Goal: Navigation & Orientation: Find specific page/section

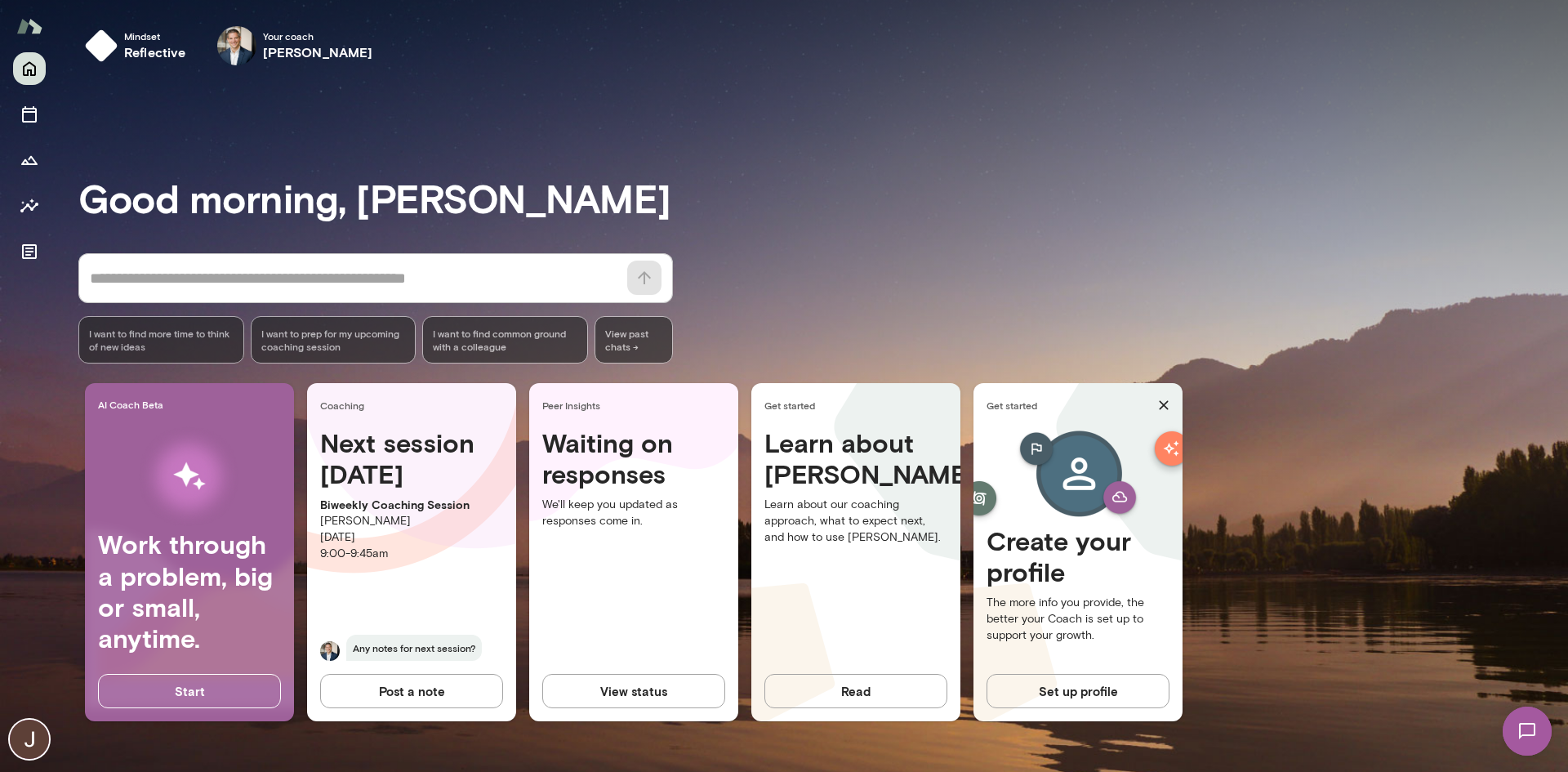
click at [639, 476] on h4 "Waiting on responses" at bounding box center [633, 458] width 183 height 63
click at [810, 458] on h4 "Learn about [PERSON_NAME]" at bounding box center [856, 458] width 183 height 63
click at [29, 167] on icon "Growth Plan" at bounding box center [30, 160] width 20 height 20
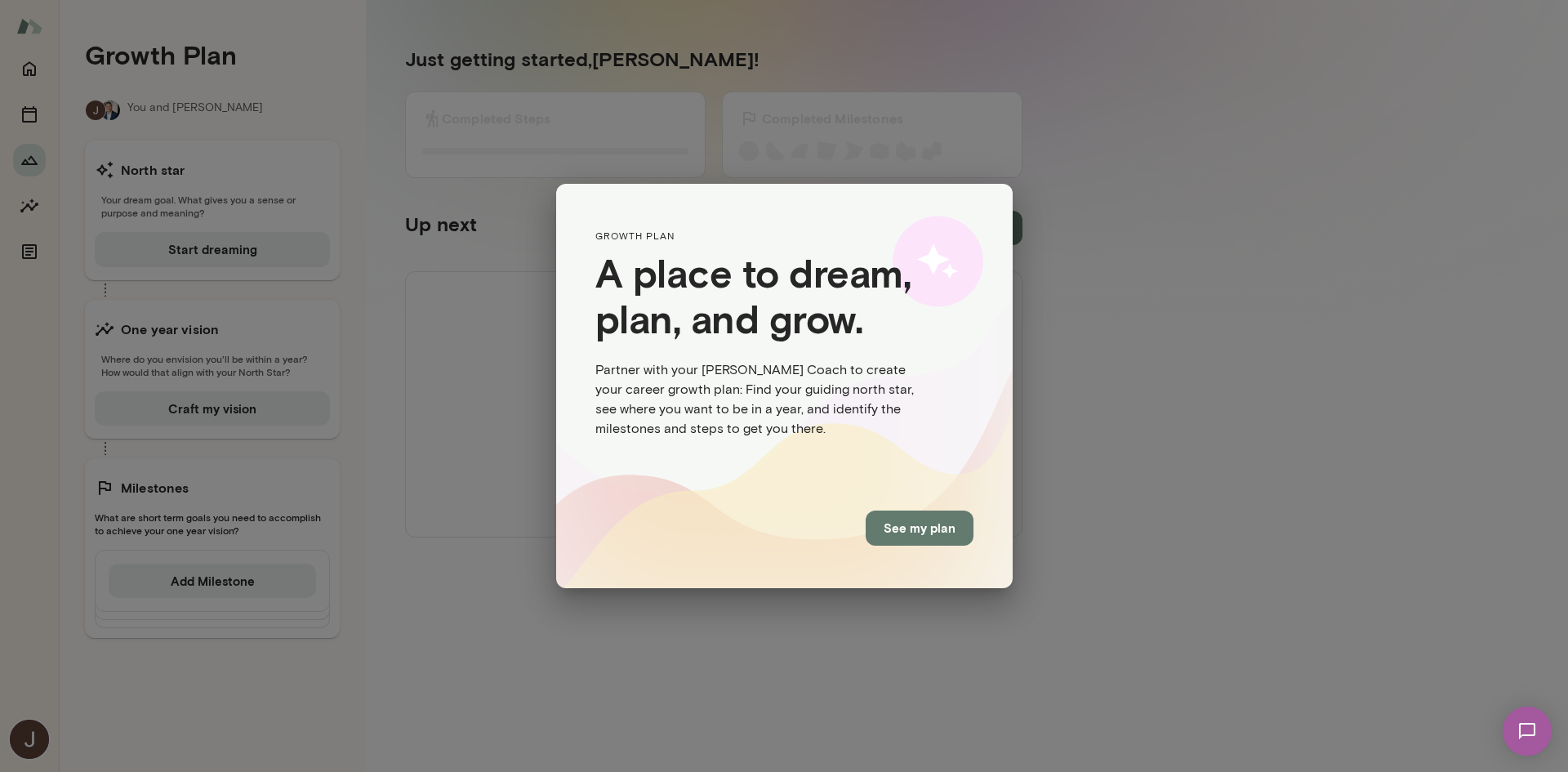
click at [928, 477] on button "See my plan" at bounding box center [920, 527] width 108 height 34
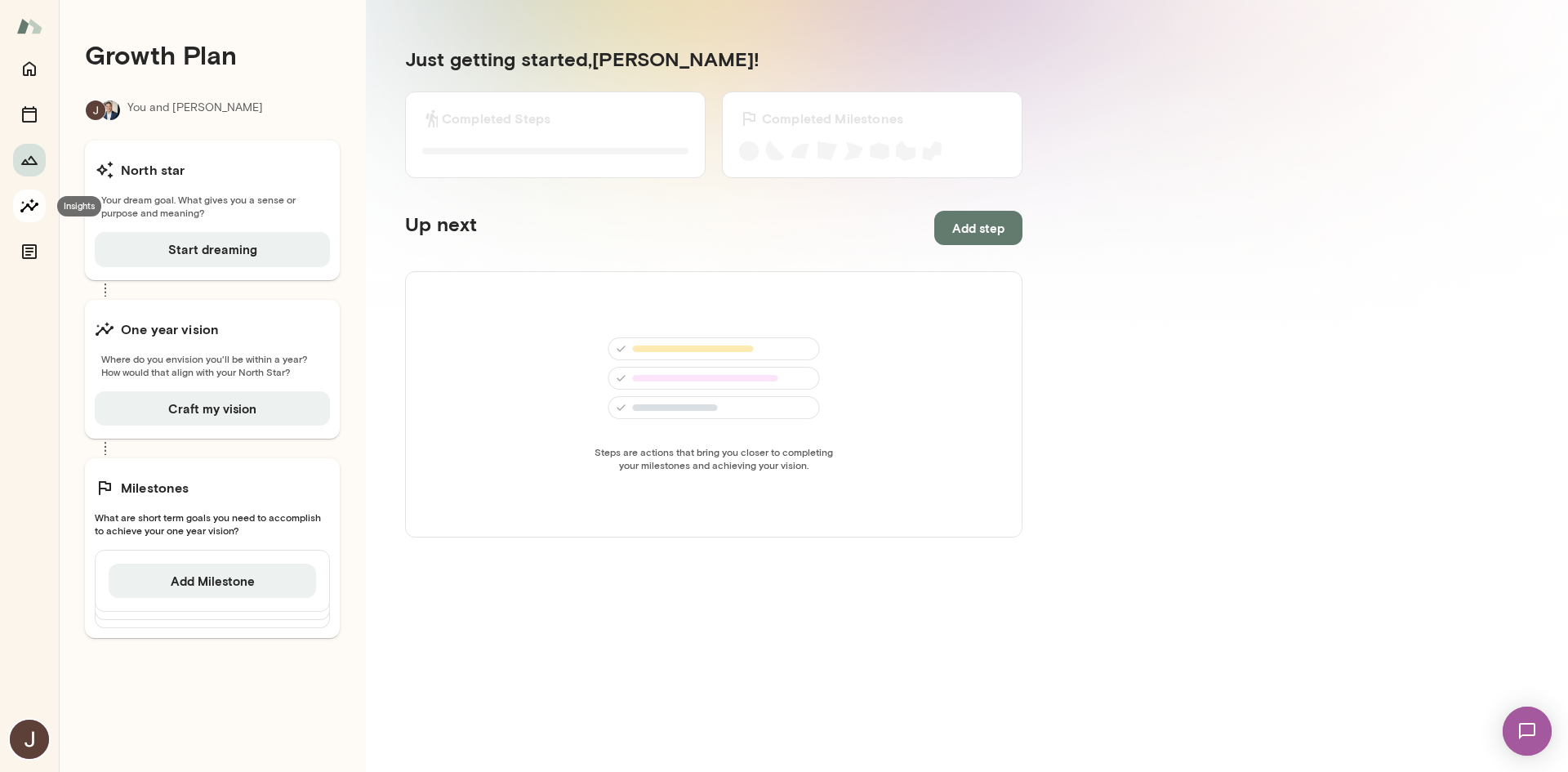
click at [29, 205] on icon "Insights" at bounding box center [29, 206] width 18 height 14
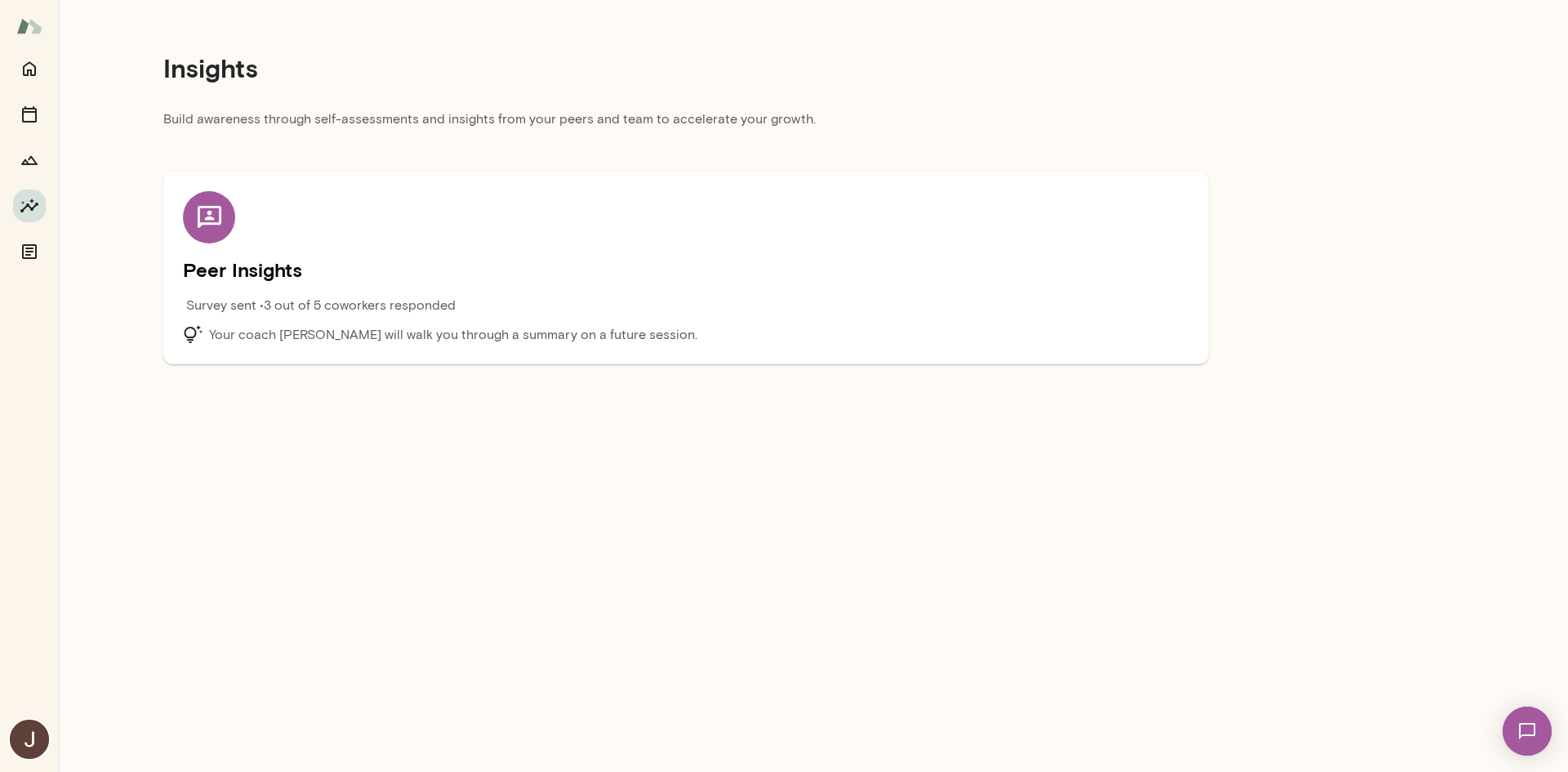
click at [270, 270] on h5 "Peer Insights" at bounding box center [686, 270] width 1007 height 26
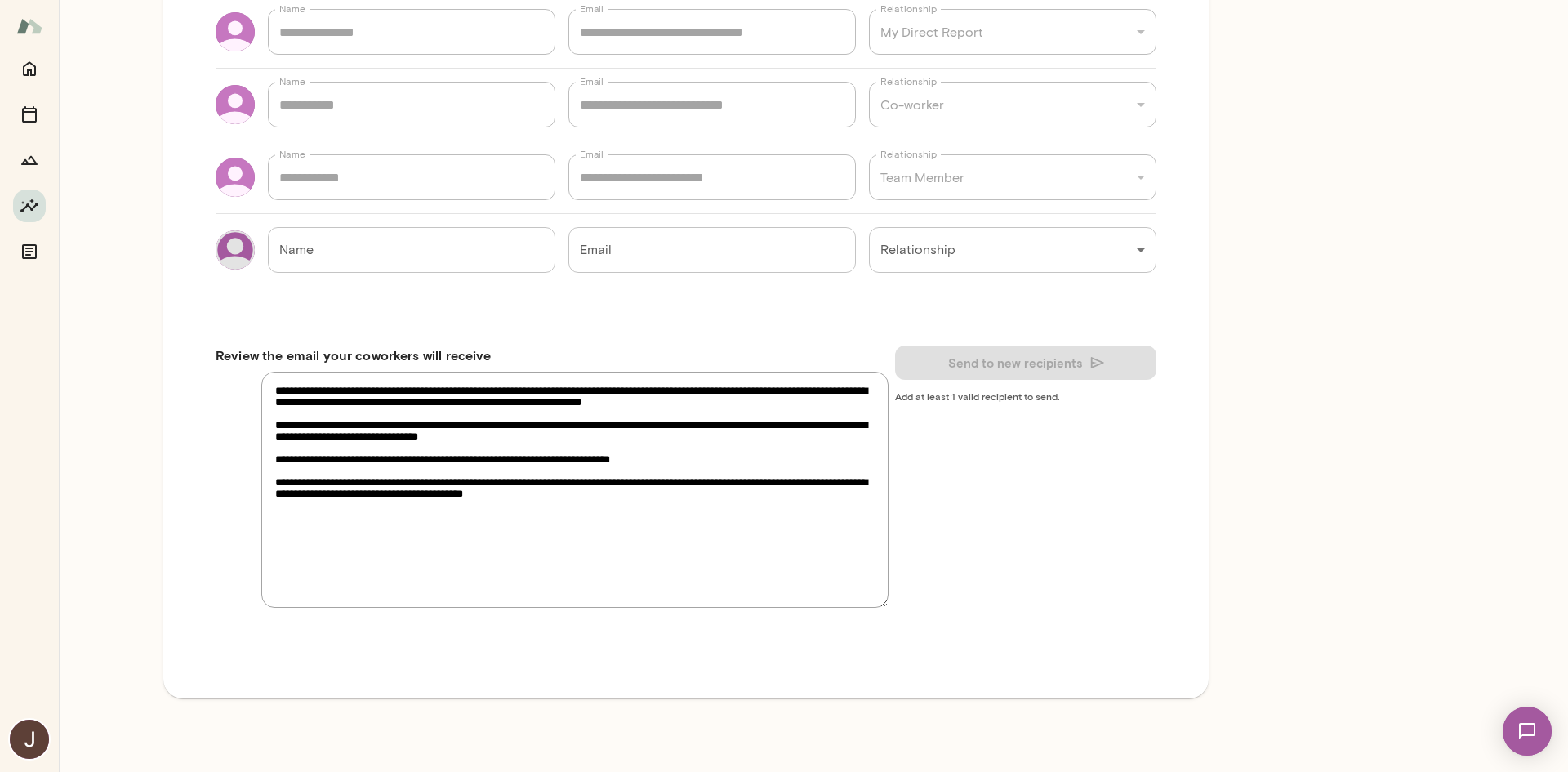
scroll to position [328, 0]
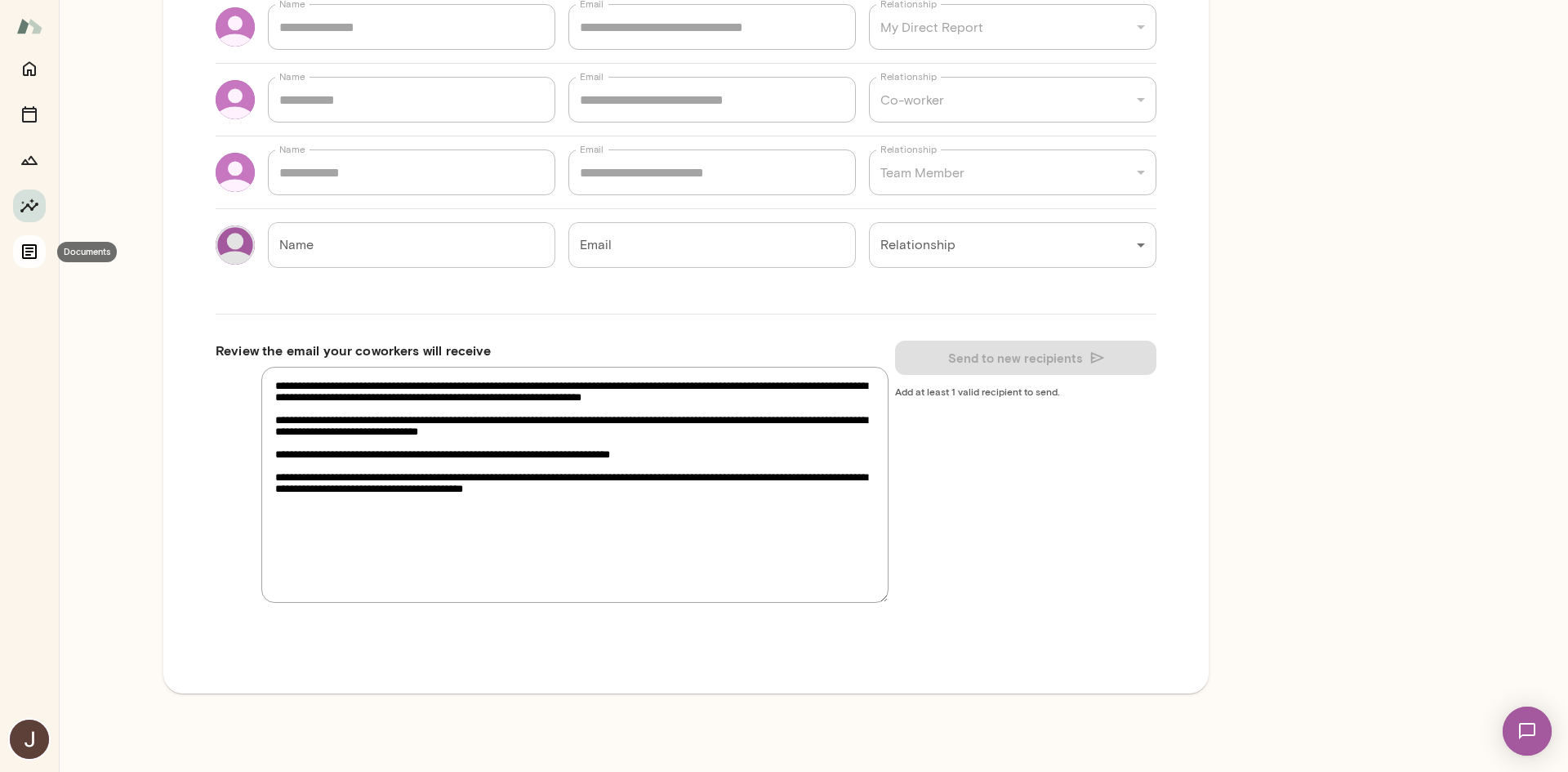
click at [26, 248] on icon "Documents" at bounding box center [29, 252] width 15 height 15
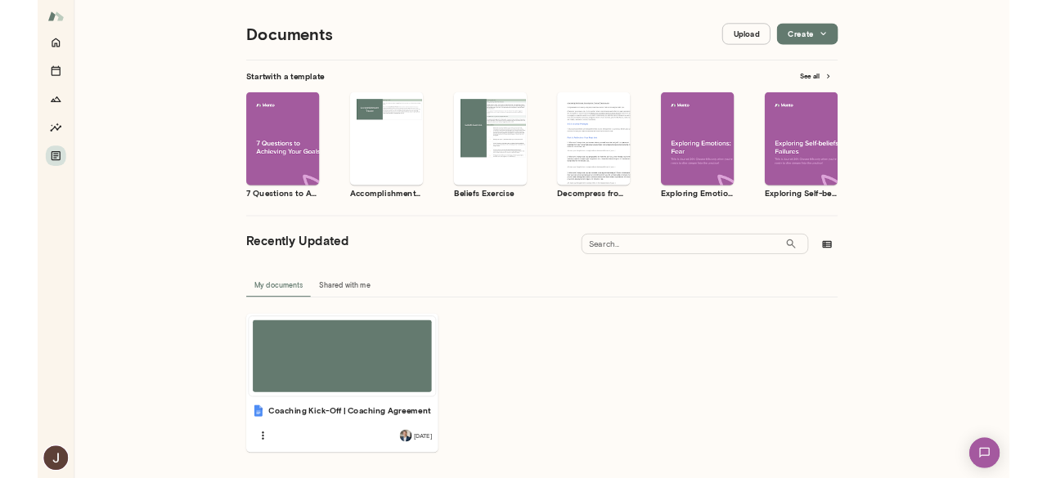
scroll to position [13, 0]
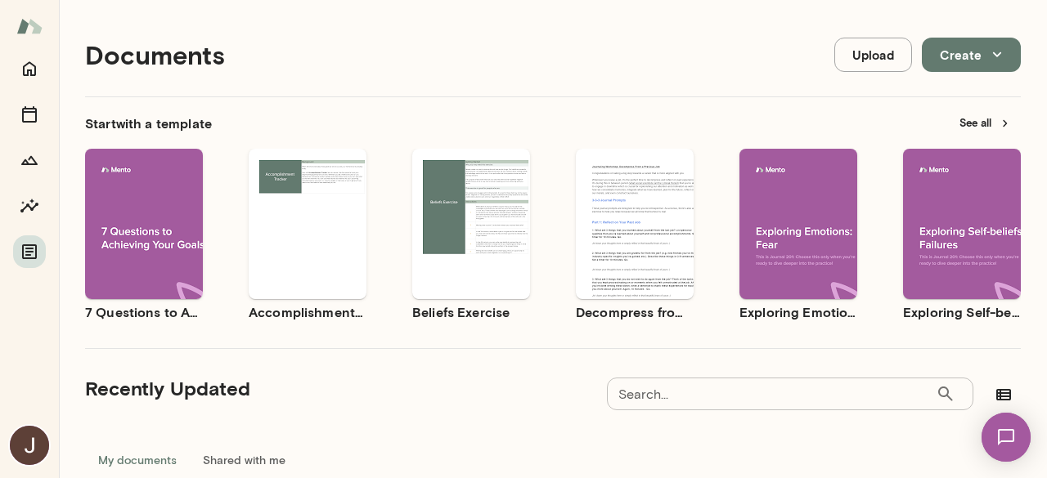
click at [150, 212] on span "Use template" at bounding box center [154, 210] width 60 height 13
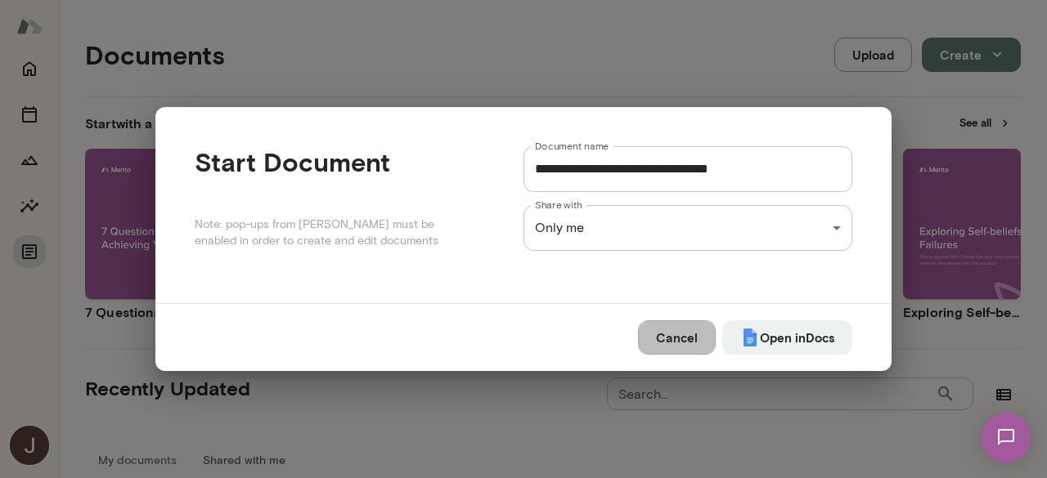
click at [675, 348] on button "Cancel" at bounding box center [677, 338] width 78 height 34
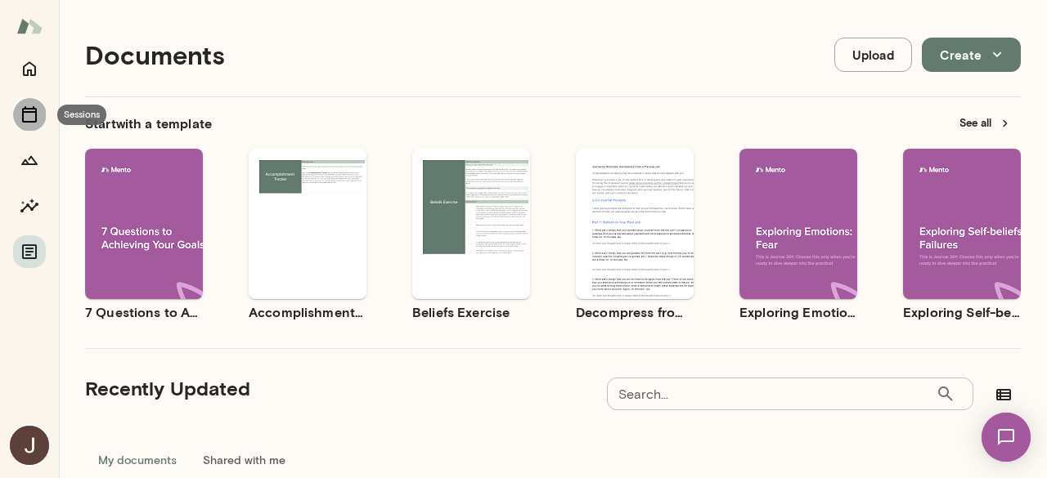
click at [27, 116] on icon "Sessions" at bounding box center [30, 115] width 20 height 20
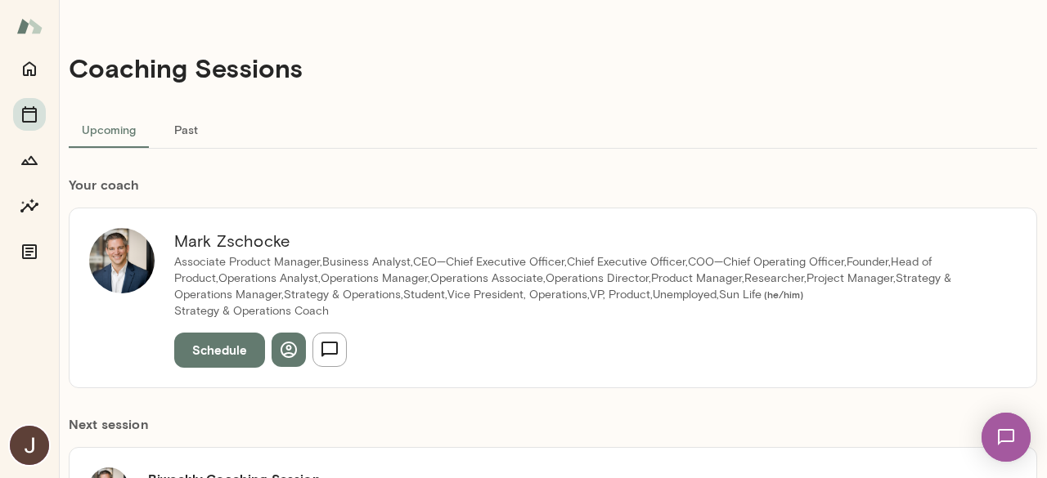
scroll to position [236, 0]
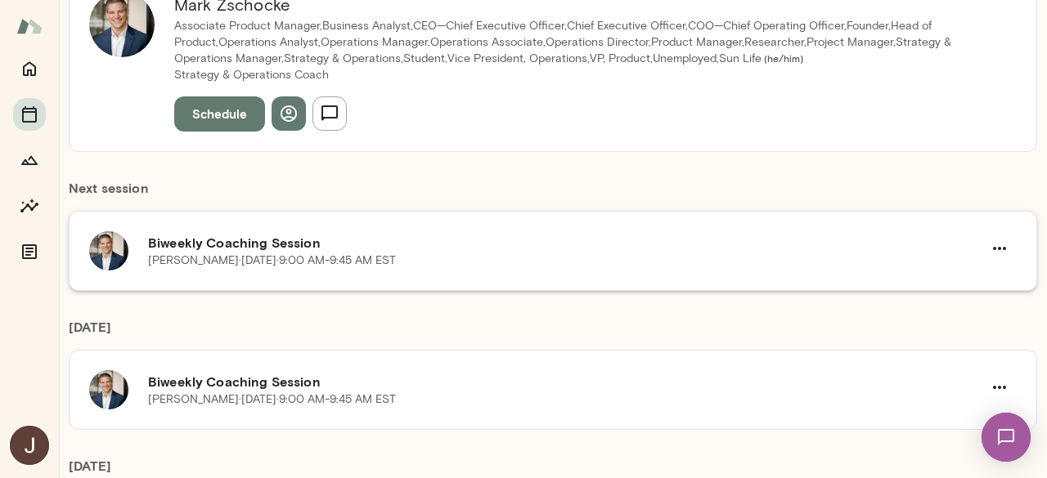
click at [373, 249] on h6 "Biweekly Coaching Session" at bounding box center [565, 243] width 834 height 20
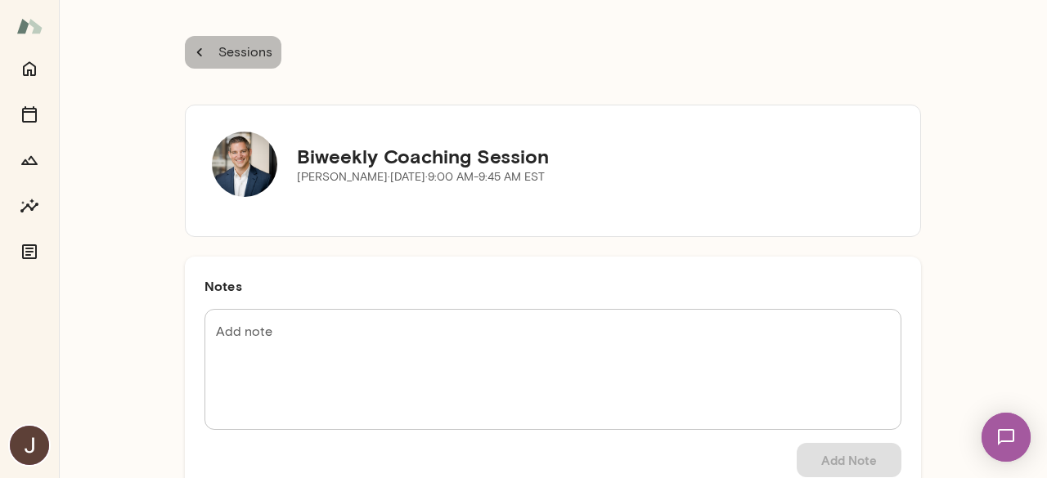
click at [195, 46] on icon "button" at bounding box center [200, 52] width 18 height 18
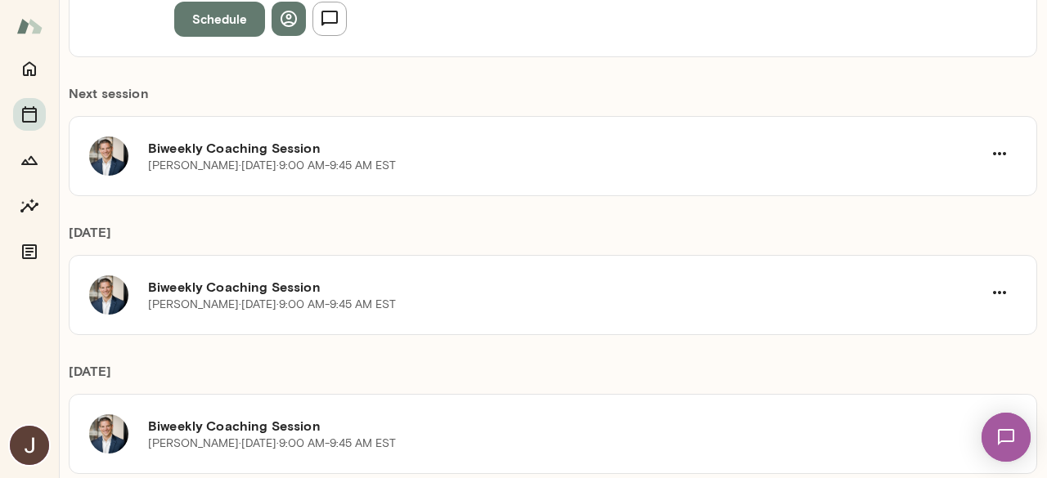
scroll to position [332, 0]
click at [29, 70] on icon "Home" at bounding box center [29, 69] width 13 height 15
